Goal: Navigation & Orientation: Find specific page/section

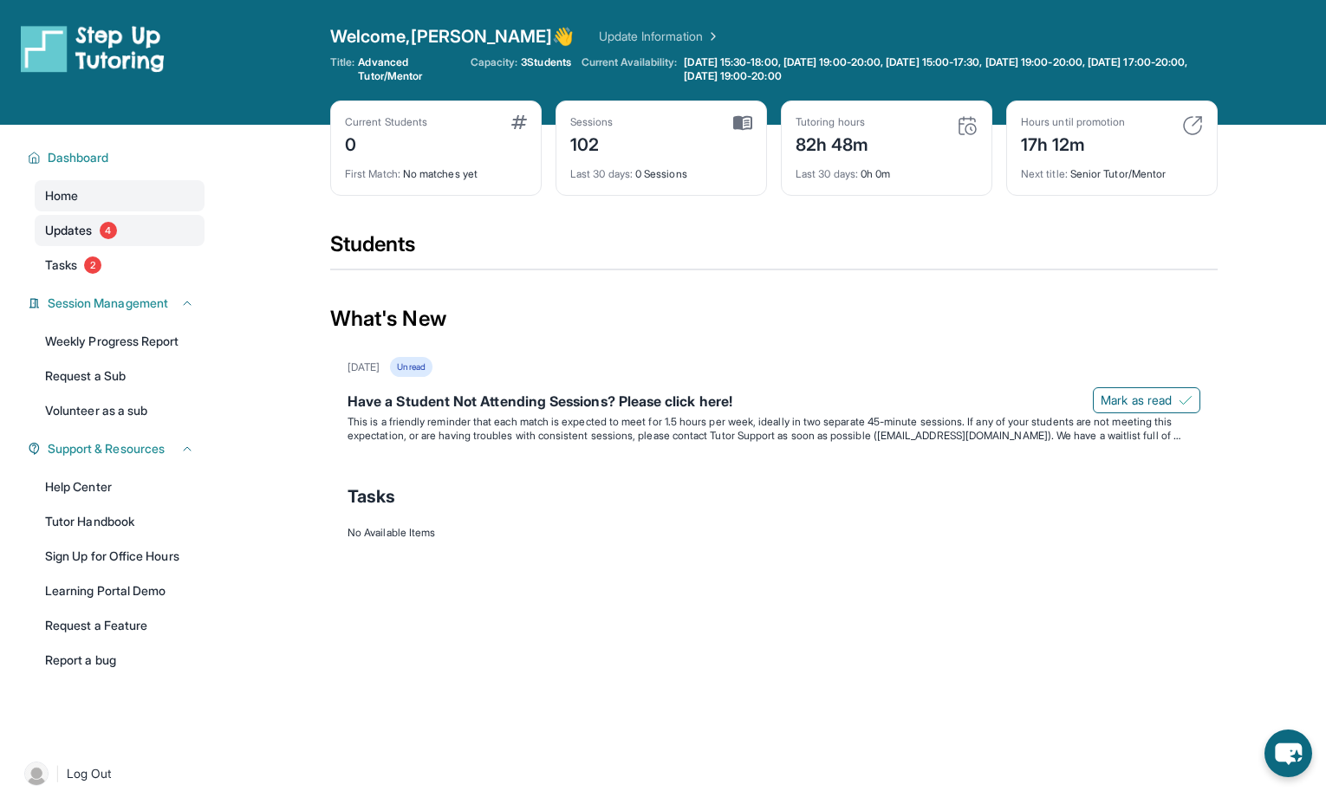
click at [86, 225] on span "Updates" at bounding box center [69, 230] width 48 height 17
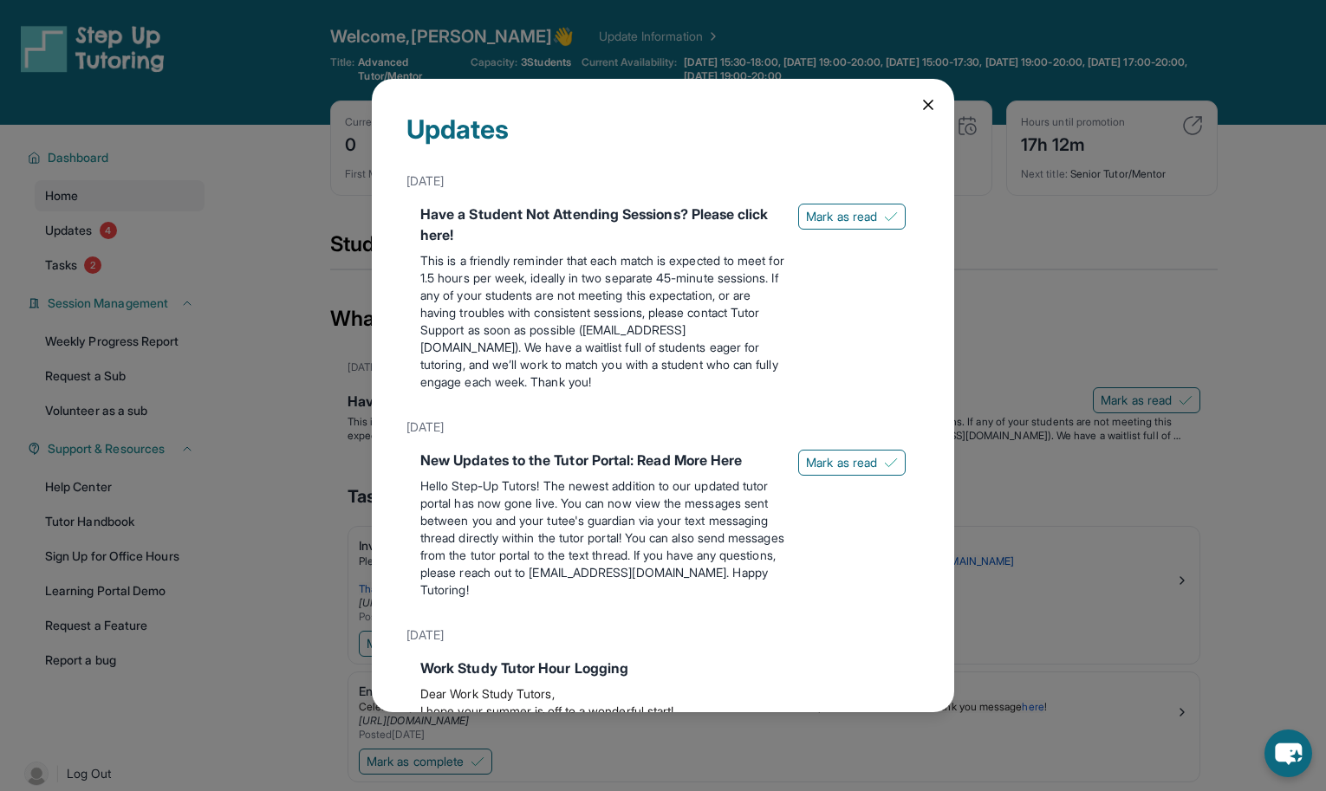
click at [920, 101] on icon at bounding box center [928, 104] width 17 height 17
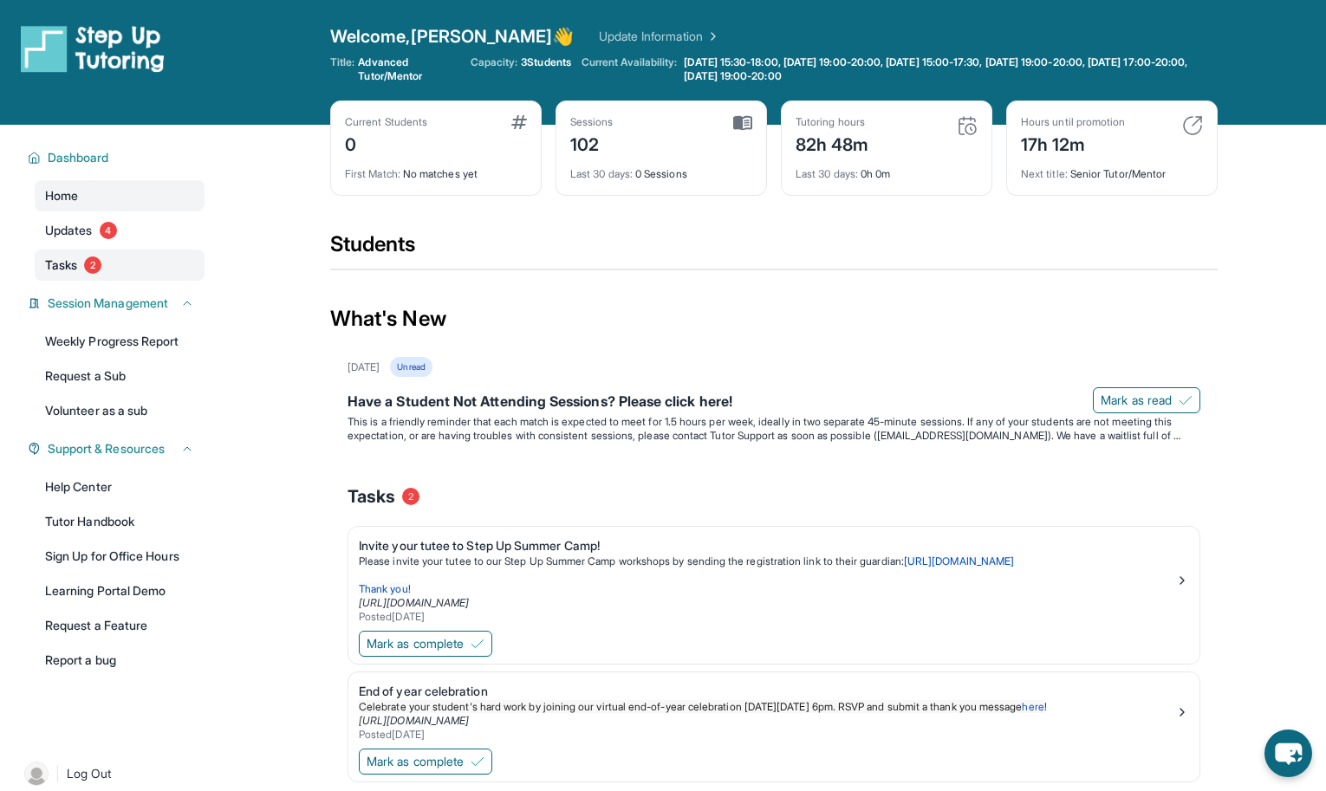
click at [77, 253] on link "Tasks 2" at bounding box center [120, 265] width 170 height 31
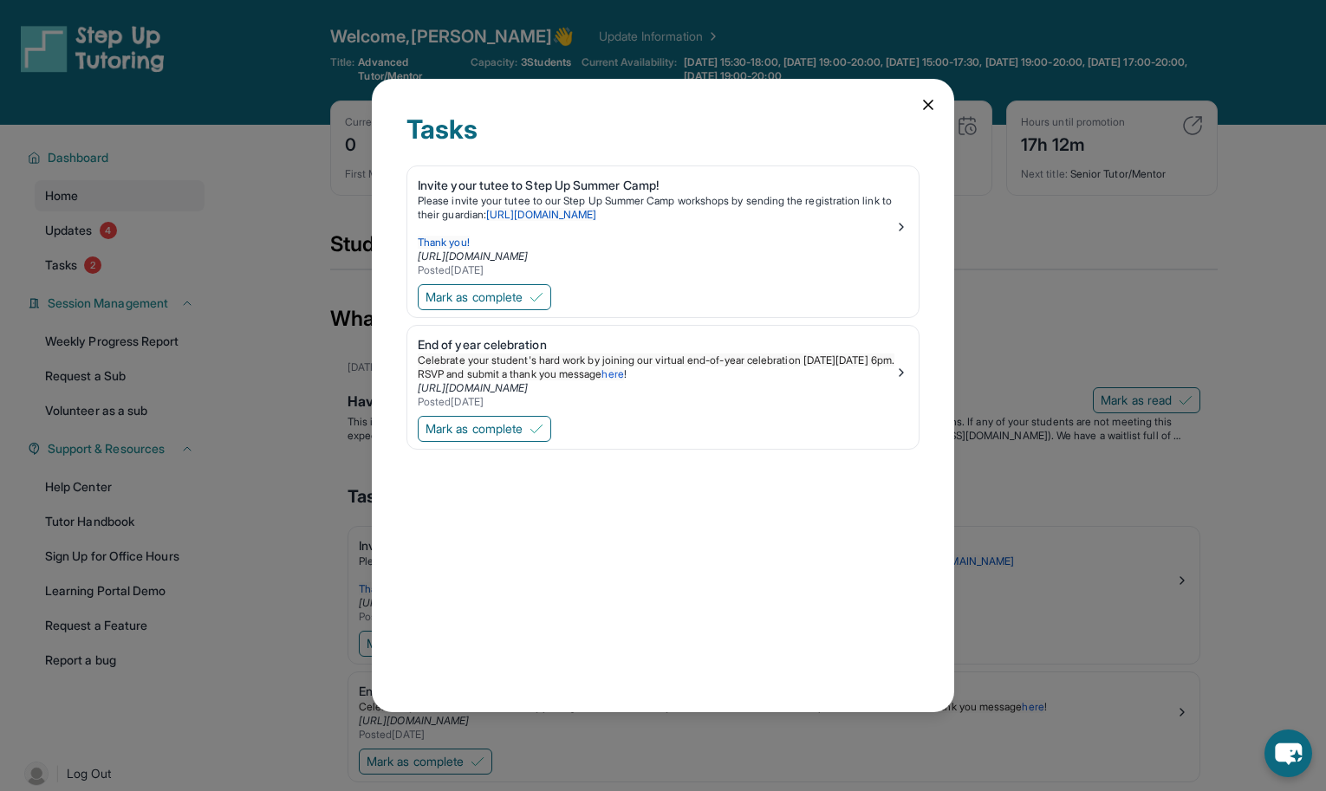
click at [925, 99] on icon at bounding box center [928, 104] width 17 height 17
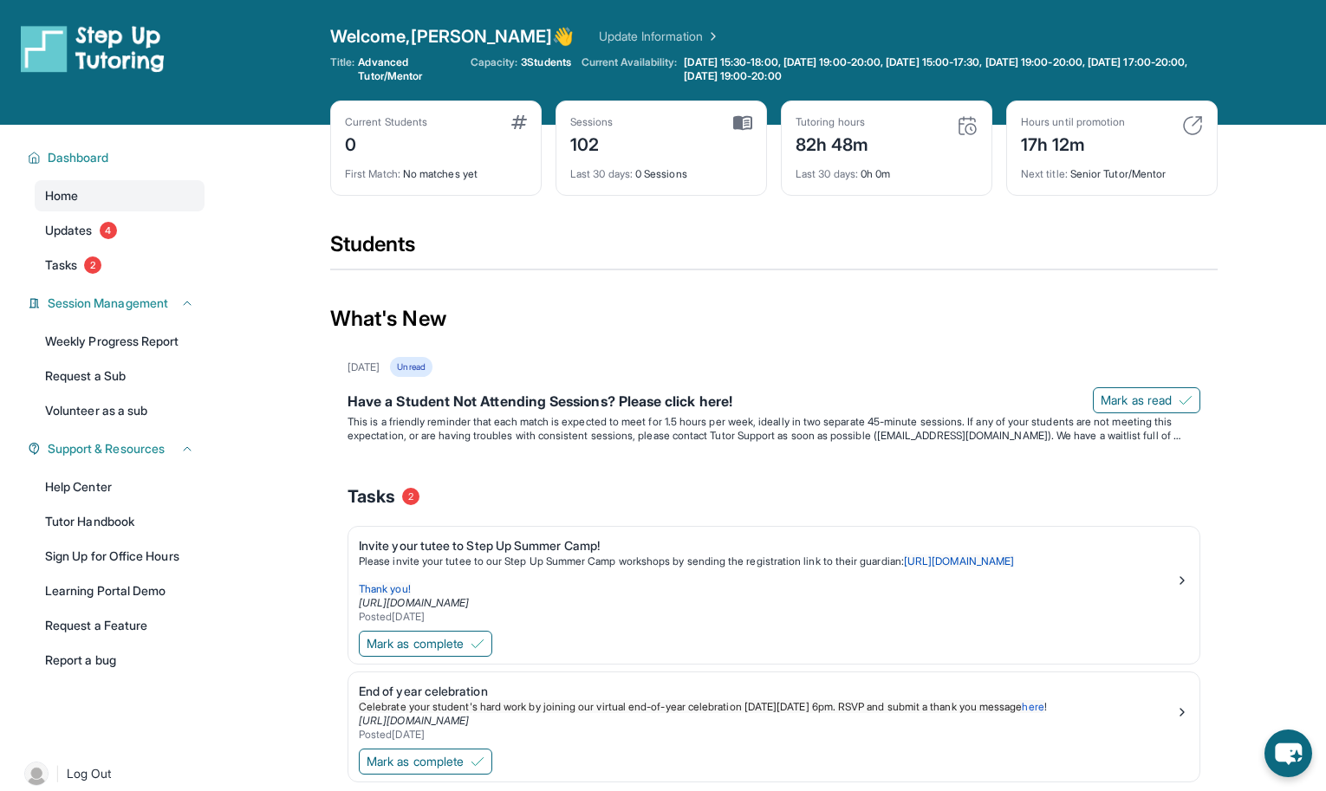
click at [1197, 114] on div "Hours until promotion 17h 12m Next title : Senior Tutor/Mentor" at bounding box center [1111, 148] width 211 height 95
click at [1197, 116] on img at bounding box center [1192, 125] width 21 height 21
click at [1190, 123] on img at bounding box center [1192, 125] width 21 height 21
click at [1084, 123] on div "Hours until promotion" at bounding box center [1073, 122] width 104 height 14
click at [116, 415] on link "Volunteer as a sub" at bounding box center [120, 410] width 170 height 31
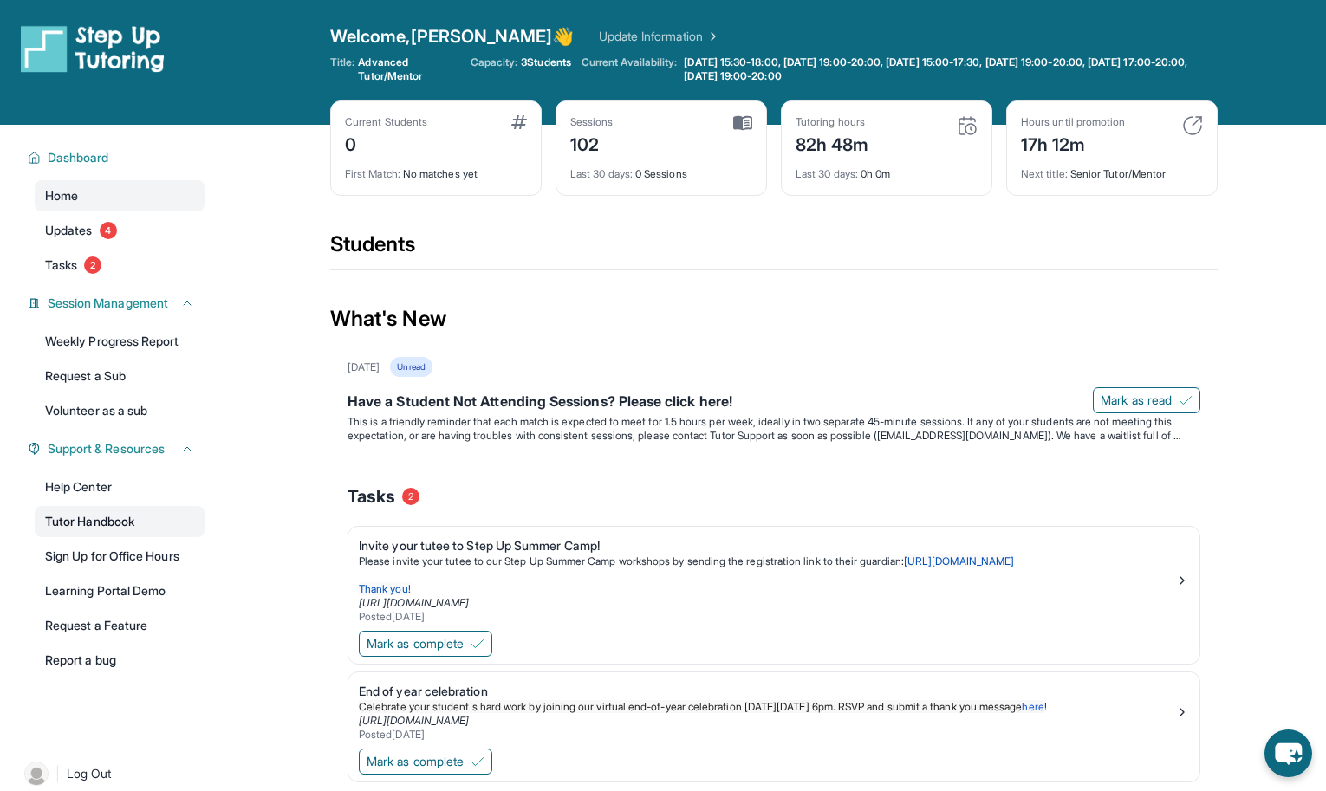
click at [101, 529] on link "Tutor Handbook" at bounding box center [120, 521] width 170 height 31
click at [66, 495] on link "Help Center" at bounding box center [120, 486] width 170 height 31
